Goal: Information Seeking & Learning: Learn about a topic

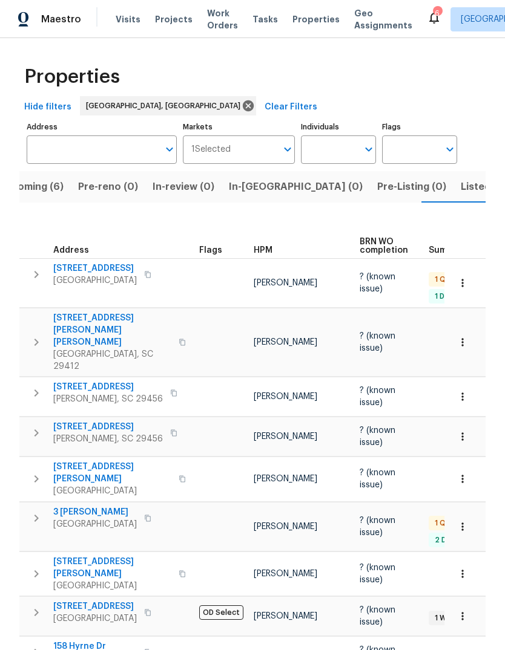
click at [460, 184] on span "Listed (13)" at bounding box center [485, 186] width 50 height 17
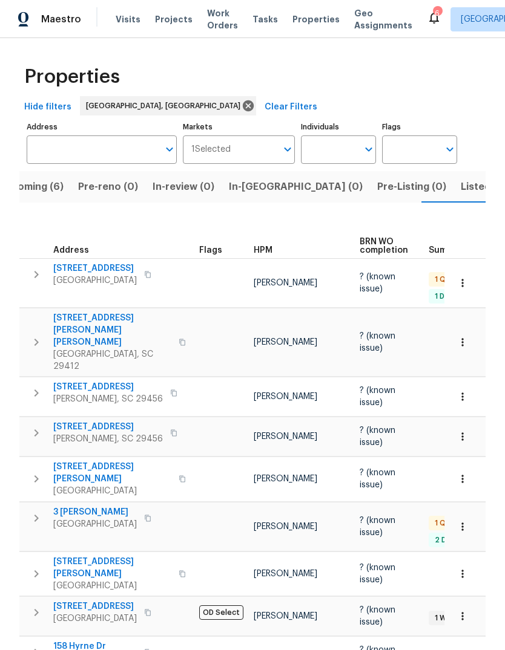
click at [460, 178] on span "Listed (13)" at bounding box center [485, 186] width 50 height 17
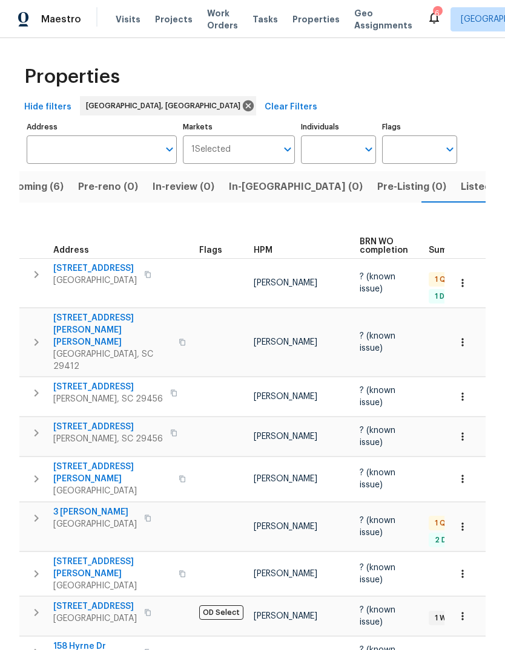
click at [53, 194] on span "Upcoming (6)" at bounding box center [30, 186] width 65 height 17
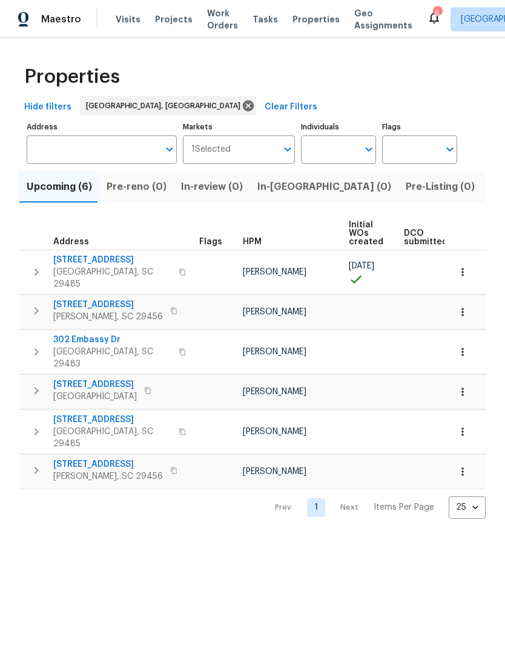
click at [99, 334] on span "302 Embassy Dr" at bounding box center [112, 340] width 118 height 12
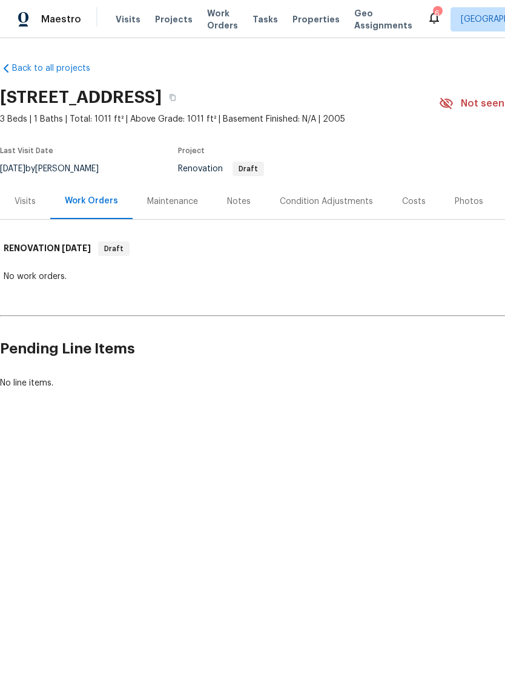
click at [333, 212] on div "Condition Adjustments" at bounding box center [326, 201] width 122 height 36
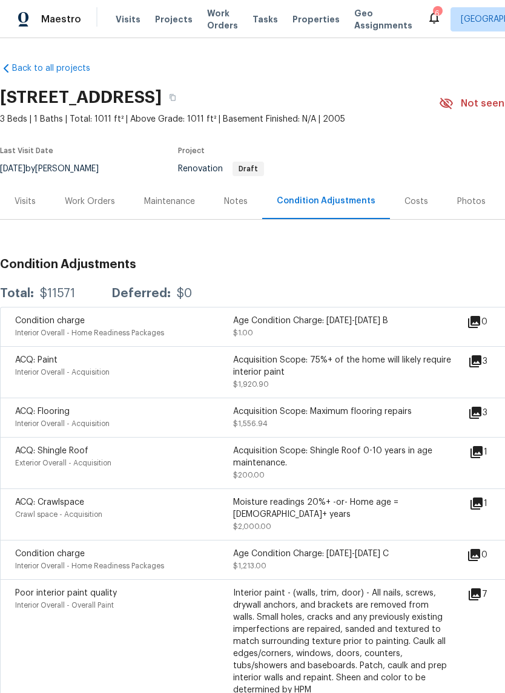
click at [482, 365] on icon at bounding box center [475, 361] width 15 height 15
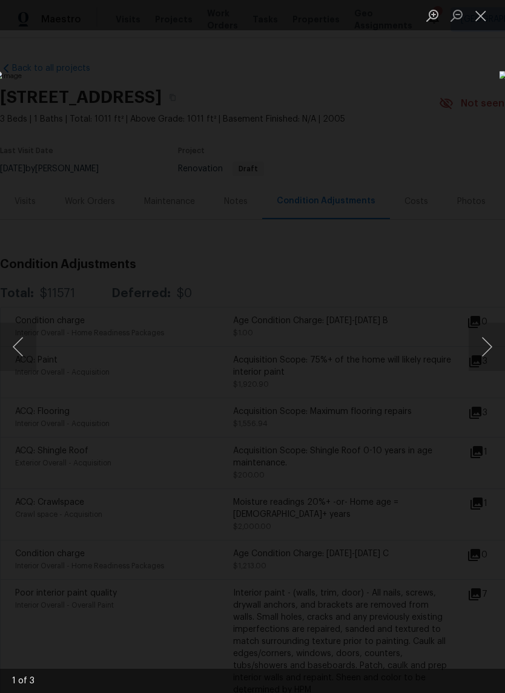
click at [495, 341] on button "Next image" at bounding box center [486, 346] width 36 height 48
click at [498, 343] on button "Next image" at bounding box center [486, 346] width 36 height 48
click at [491, 342] on button "Next image" at bounding box center [486, 346] width 36 height 48
click at [491, 338] on button "Next image" at bounding box center [486, 346] width 36 height 48
click at [490, 341] on button "Next image" at bounding box center [486, 346] width 36 height 48
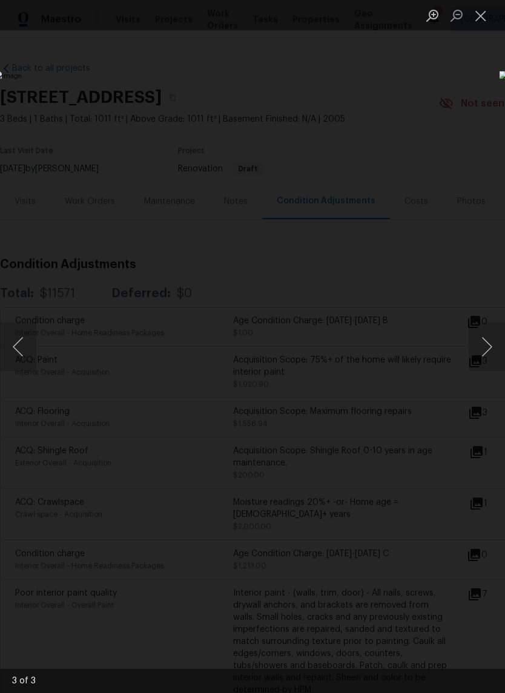
click at [434, 555] on div "Lightbox" at bounding box center [252, 346] width 505 height 693
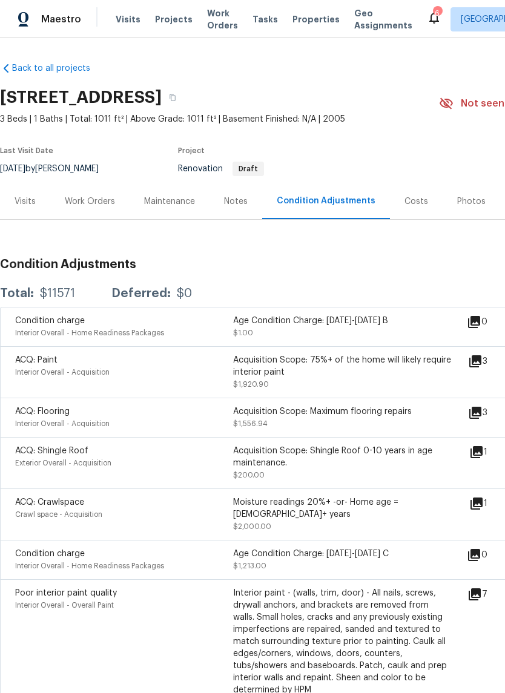
click at [479, 511] on icon at bounding box center [476, 503] width 15 height 15
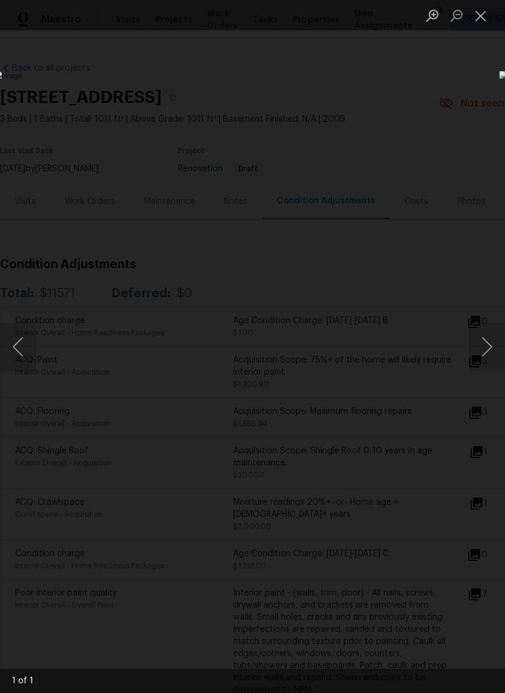
click at [494, 365] on button "Next image" at bounding box center [486, 346] width 36 height 48
click at [484, 348] on button "Next image" at bounding box center [486, 346] width 36 height 48
click at [498, 341] on button "Next image" at bounding box center [486, 346] width 36 height 48
click at [396, 517] on img "Lightbox" at bounding box center [195, 346] width 401 height 551
click at [419, 586] on div "Lightbox" at bounding box center [252, 346] width 505 height 693
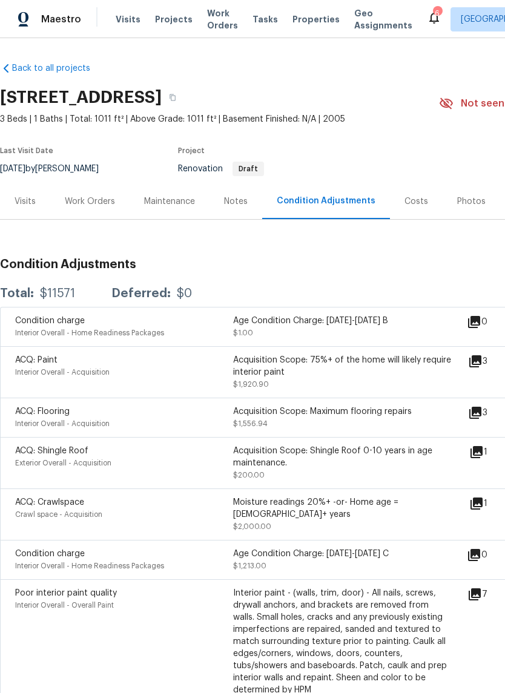
click at [441, 587] on div "Interior paint - (walls, trim, door) - All nails, screws, drywall anchors, and …" at bounding box center [342, 641] width 218 height 109
click at [480, 588] on icon at bounding box center [474, 594] width 12 height 12
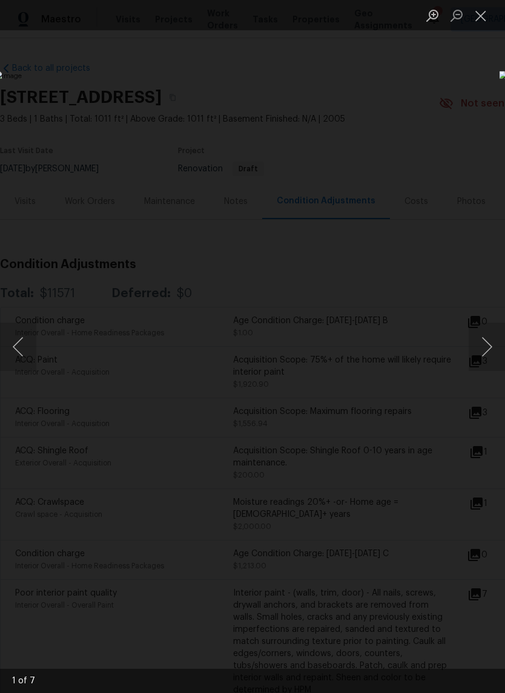
click at [495, 338] on button "Next image" at bounding box center [486, 346] width 36 height 48
click at [497, 348] on button "Next image" at bounding box center [486, 346] width 36 height 48
click at [491, 347] on button "Next image" at bounding box center [486, 346] width 36 height 48
click at [499, 344] on button "Next image" at bounding box center [486, 346] width 36 height 48
click at [497, 344] on button "Next image" at bounding box center [486, 346] width 36 height 48
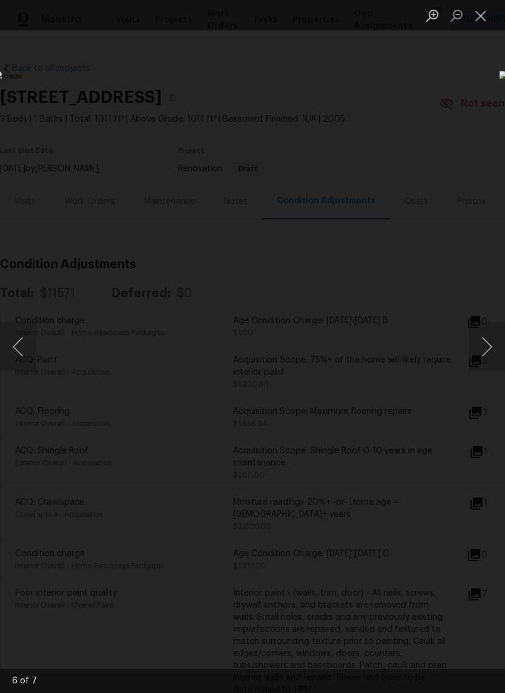
click at [494, 342] on button "Next image" at bounding box center [486, 346] width 36 height 48
click at [498, 341] on button "Next image" at bounding box center [486, 346] width 36 height 48
click at [494, 341] on button "Next image" at bounding box center [486, 346] width 36 height 48
click at [494, 335] on button "Next image" at bounding box center [486, 346] width 36 height 48
click at [490, 339] on button "Next image" at bounding box center [486, 346] width 36 height 48
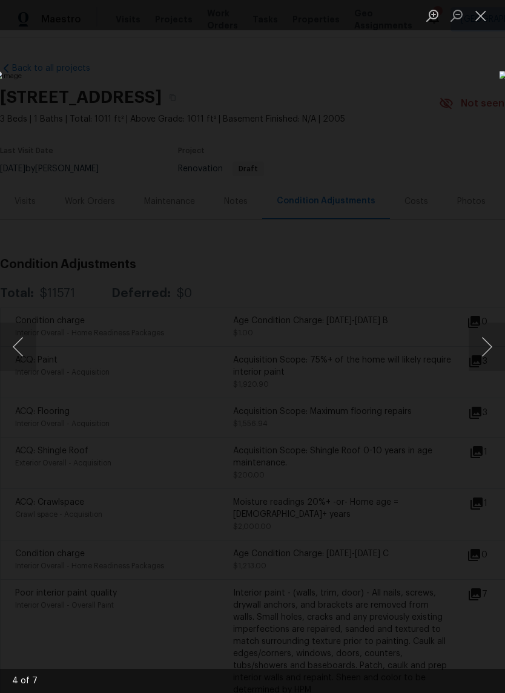
click at [411, 583] on div "Lightbox" at bounding box center [252, 346] width 505 height 693
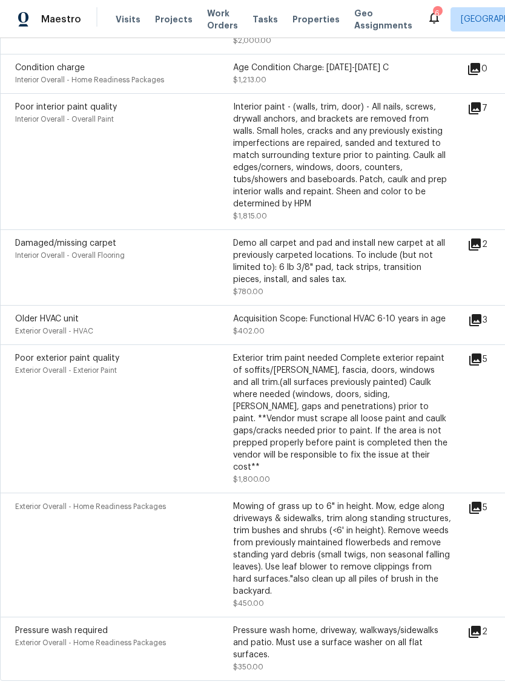
scroll to position [491, 0]
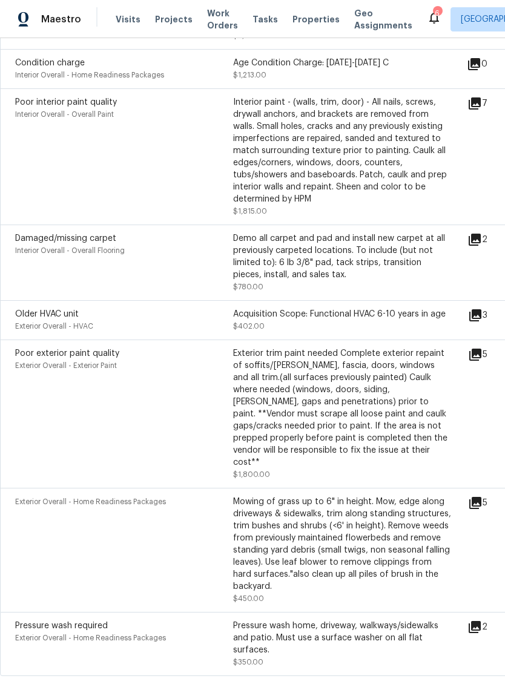
click at [496, 358] on div "5" at bounding box center [497, 413] width 58 height 133
click at [492, 347] on div "5" at bounding box center [497, 354] width 58 height 15
click at [491, 347] on div "5" at bounding box center [497, 354] width 58 height 15
click at [481, 352] on icon at bounding box center [475, 354] width 12 height 12
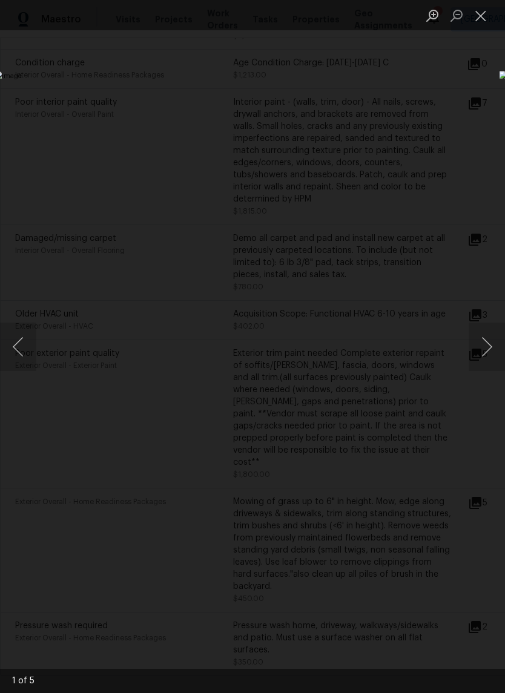
click at [491, 348] on button "Next image" at bounding box center [486, 346] width 36 height 48
click at [497, 345] on button "Next image" at bounding box center [486, 346] width 36 height 48
click at [492, 348] on button "Next image" at bounding box center [486, 346] width 36 height 48
click at [495, 343] on button "Next image" at bounding box center [486, 346] width 36 height 48
click at [498, 340] on button "Next image" at bounding box center [486, 346] width 36 height 48
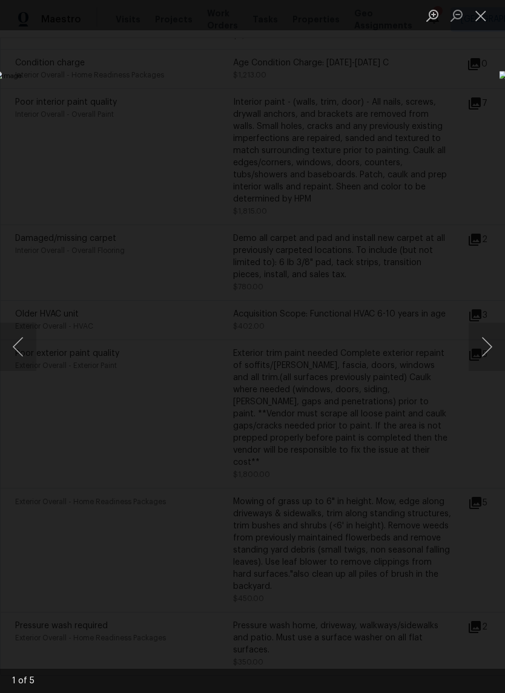
click at [497, 342] on button "Next image" at bounding box center [486, 346] width 36 height 48
click at [491, 345] on button "Next image" at bounding box center [486, 346] width 36 height 48
click at [492, 346] on button "Next image" at bounding box center [486, 346] width 36 height 48
click at [492, 345] on button "Next image" at bounding box center [486, 346] width 36 height 48
click at [486, 16] on button "Close lightbox" at bounding box center [480, 15] width 24 height 21
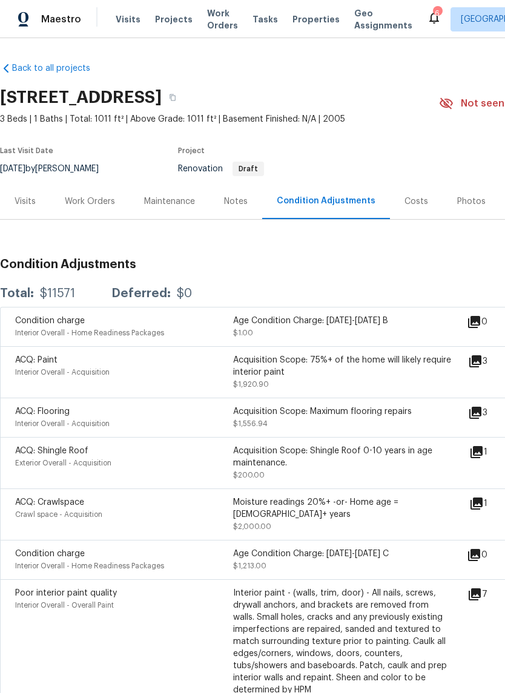
scroll to position [0, 0]
click at [427, 200] on div "Costs" at bounding box center [416, 201] width 53 height 36
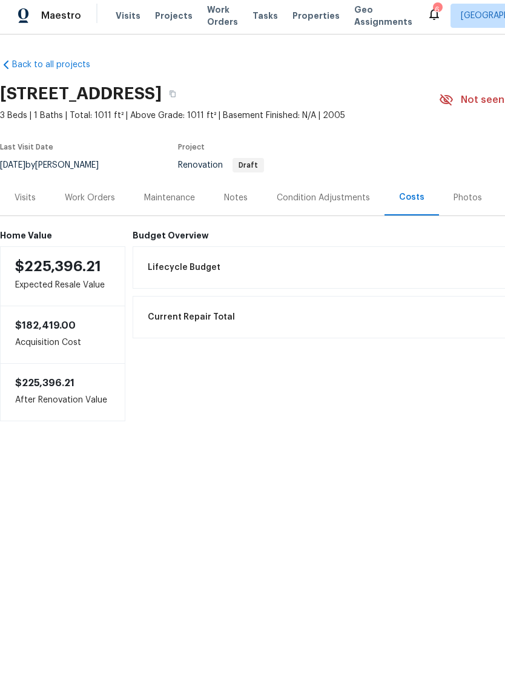
click at [241, 206] on div "Notes" at bounding box center [235, 201] width 53 height 36
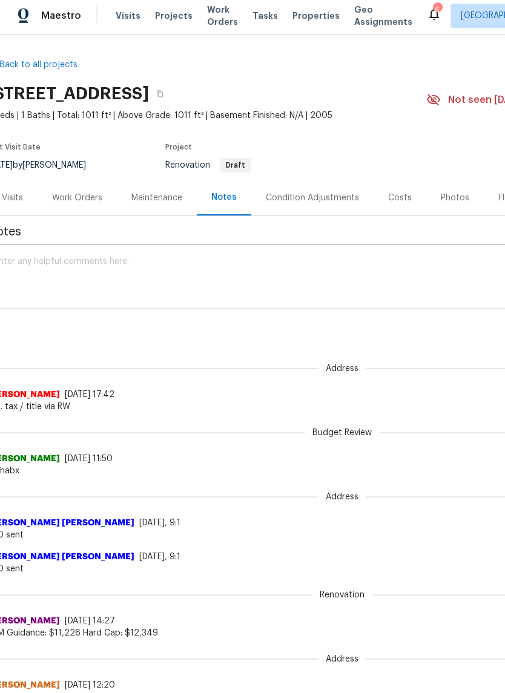
scroll to position [0, 13]
click at [330, 195] on div "Condition Adjustments" at bounding box center [312, 201] width 93 height 12
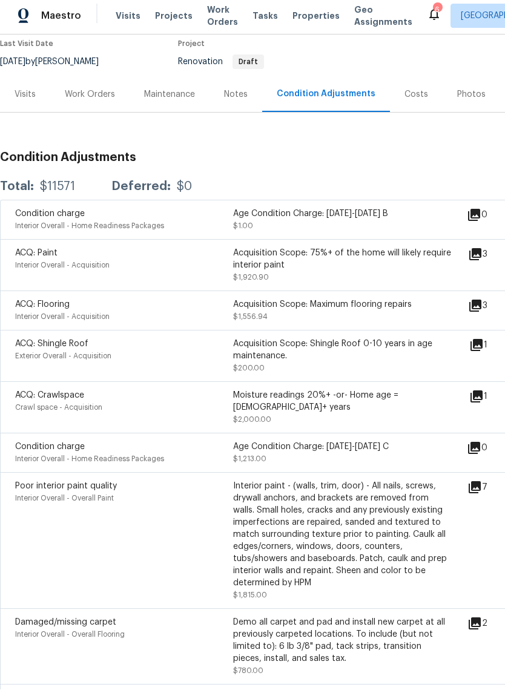
scroll to position [103, 0]
